Goal: Contribute content: Add original content to the website for others to see

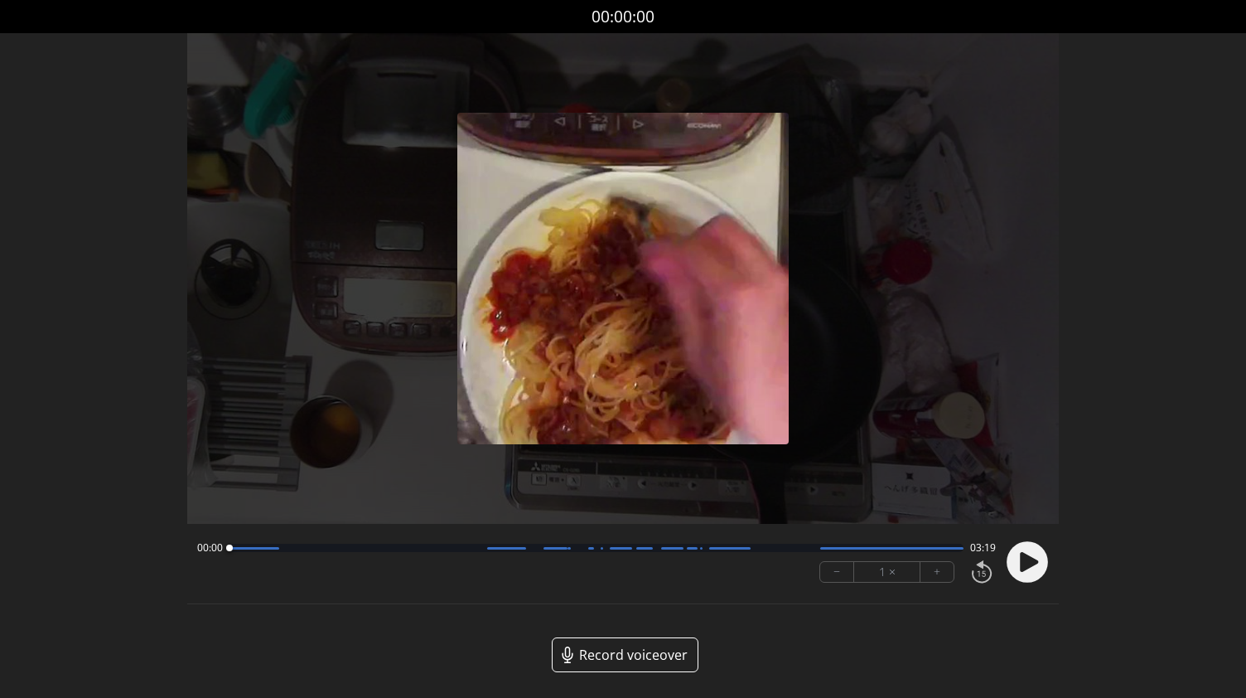
click at [1028, 540] on icon at bounding box center [1027, 561] width 43 height 43
click at [941, 571] on button "+" at bounding box center [937, 572] width 33 height 20
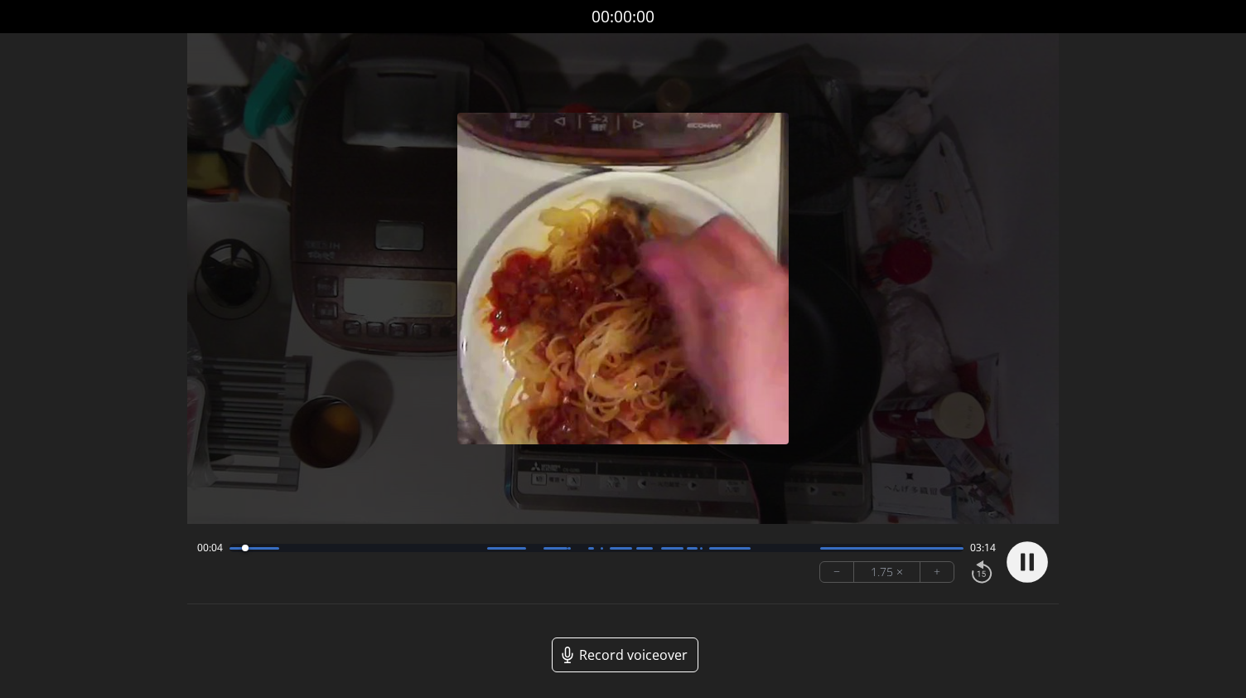
click at [941, 571] on button "+" at bounding box center [937, 572] width 33 height 20
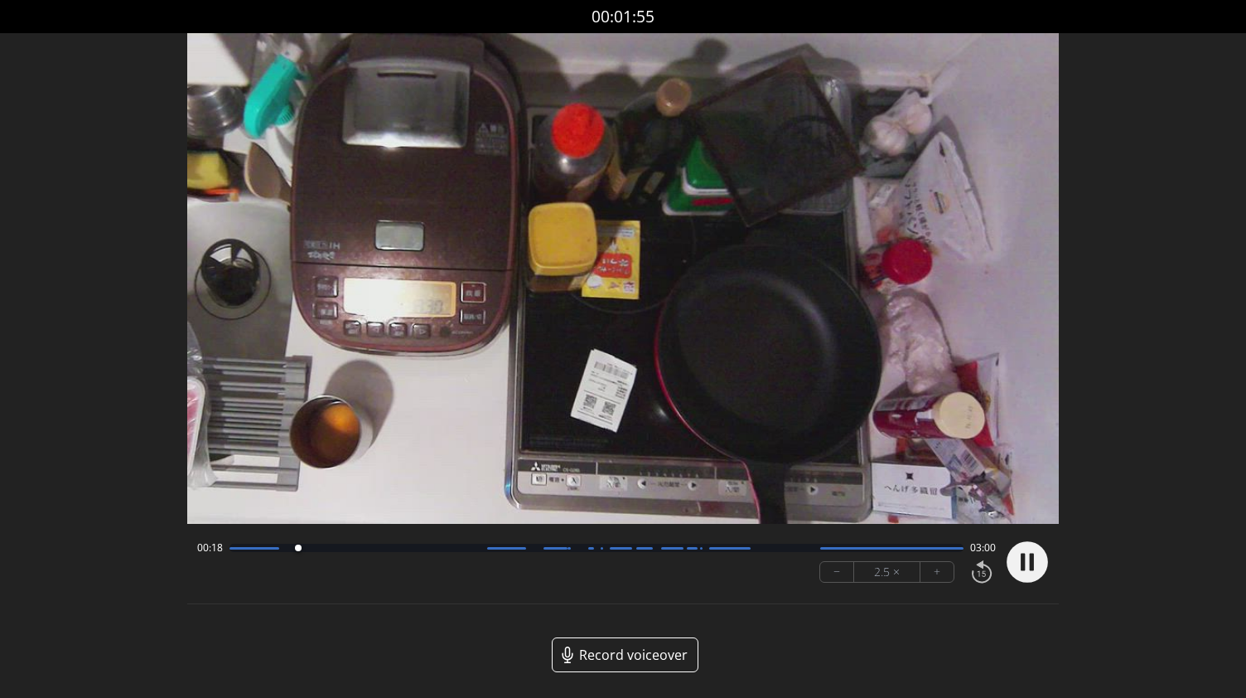
click at [1167, 536] on div "Discard Recording? You will not be able to recover this once discarded. Cancel …" at bounding box center [623, 349] width 1246 height 699
click at [1035, 554] on circle at bounding box center [1027, 561] width 41 height 41
click at [1038, 553] on circle at bounding box center [1027, 561] width 41 height 41
